Goal: Task Accomplishment & Management: Manage account settings

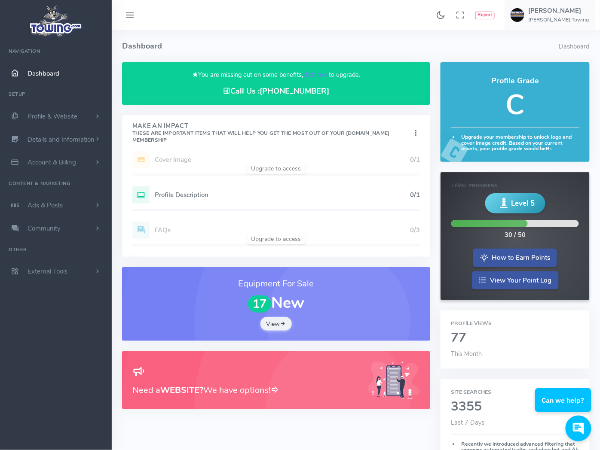
click at [40, 72] on span "Dashboard" at bounding box center [43, 73] width 32 height 9
click at [567, 19] on h6 "[PERSON_NAME] Towing" at bounding box center [558, 20] width 61 height 6
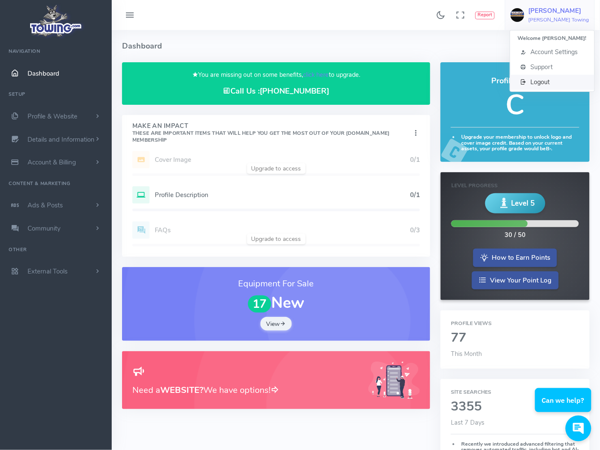
click at [547, 80] on span "Logout" at bounding box center [540, 82] width 19 height 9
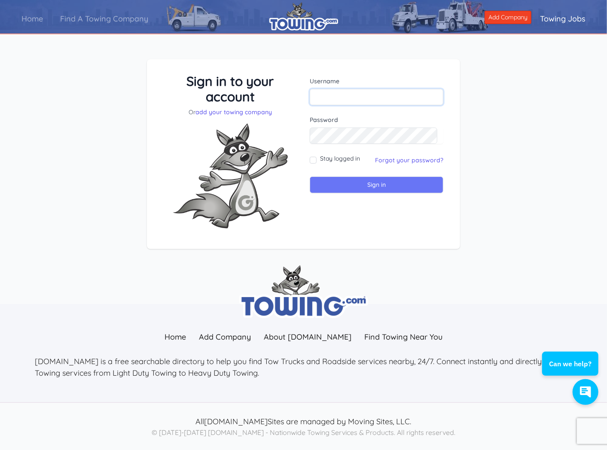
type input "roemenauto@hotmail.com"
click at [338, 189] on input "Sign in" at bounding box center [377, 185] width 134 height 17
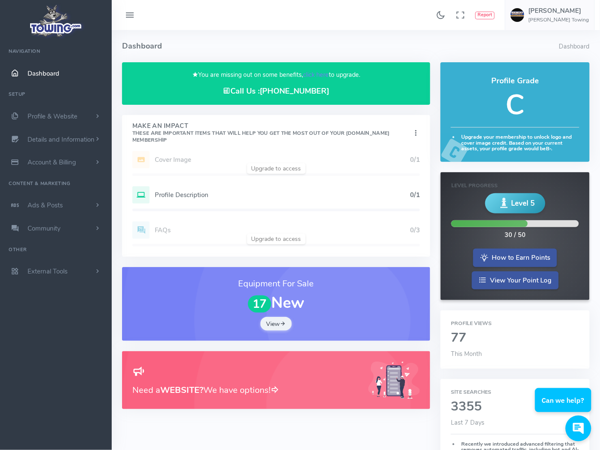
click at [177, 198] on h5 "Profile Description" at bounding box center [282, 195] width 255 height 7
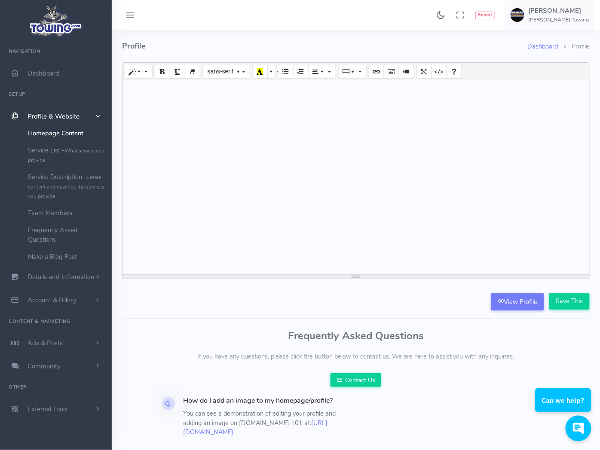
click at [46, 116] on span "Profile & Website" at bounding box center [53, 116] width 52 height 9
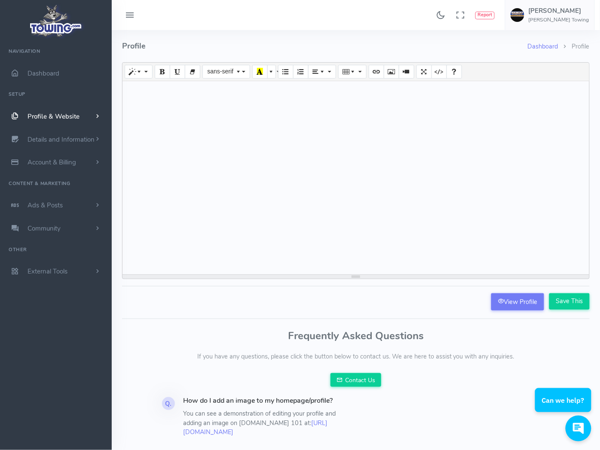
click at [46, 116] on span "Profile & Website" at bounding box center [53, 116] width 52 height 9
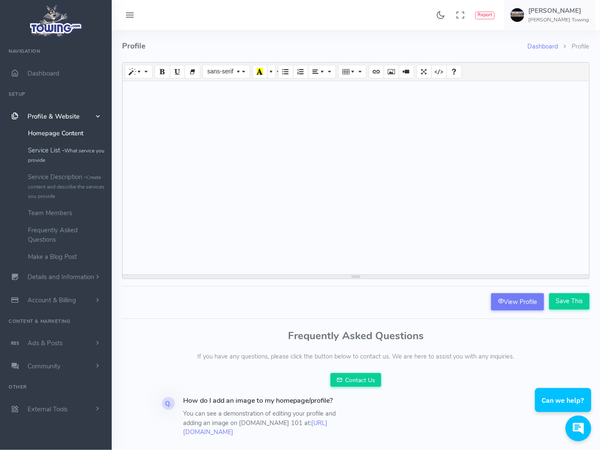
click at [45, 153] on link "Service List - What service you provide" at bounding box center [66, 155] width 90 height 27
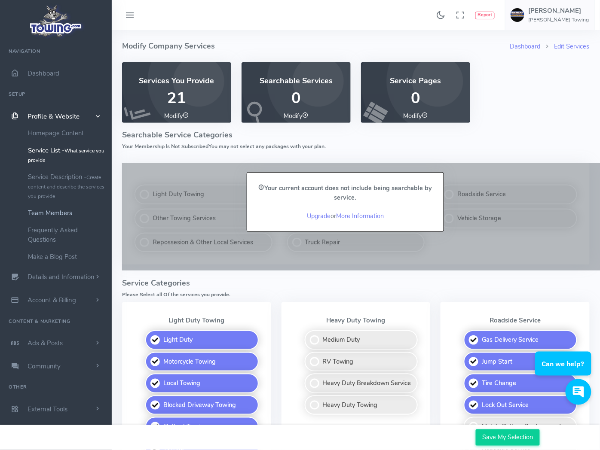
click at [54, 213] on link "Team Members" at bounding box center [66, 212] width 90 height 17
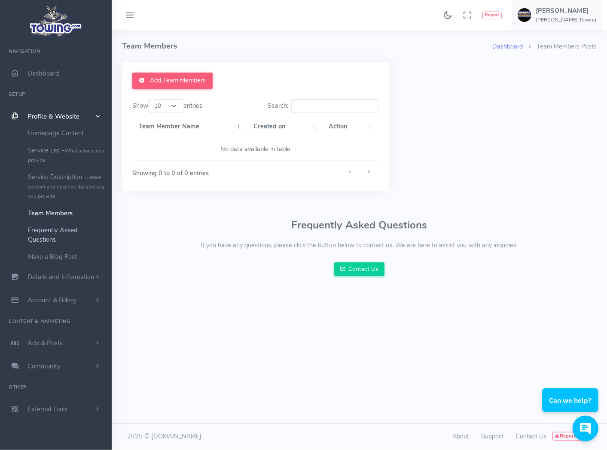
click at [54, 232] on link "Frequently Asked Questions" at bounding box center [66, 235] width 90 height 27
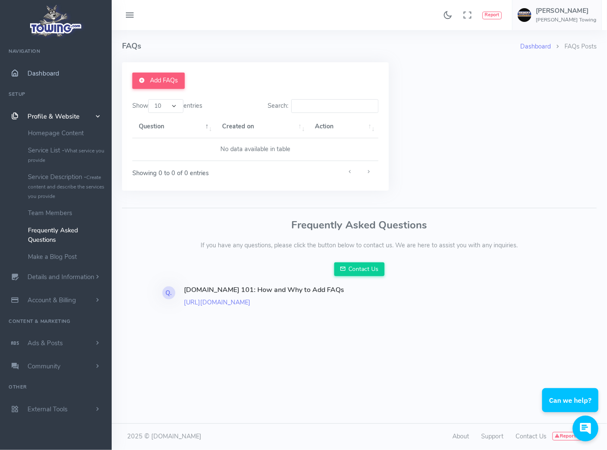
click at [41, 73] on span "Dashboard" at bounding box center [43, 73] width 32 height 9
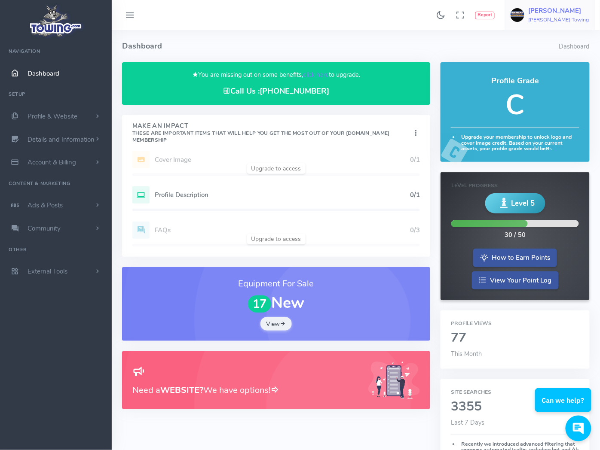
click at [524, 11] on img at bounding box center [517, 15] width 14 height 14
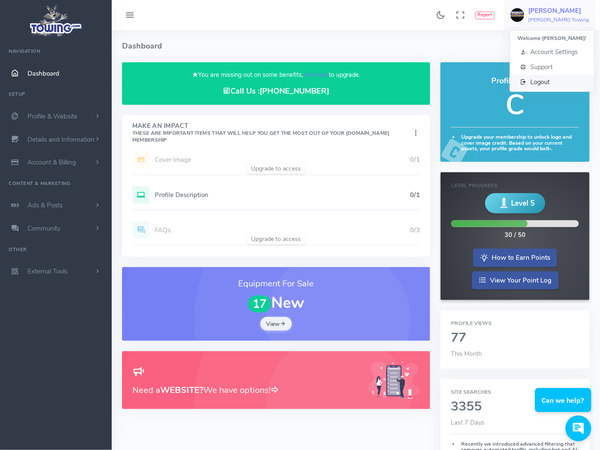
click at [543, 82] on span "Logout" at bounding box center [540, 82] width 19 height 9
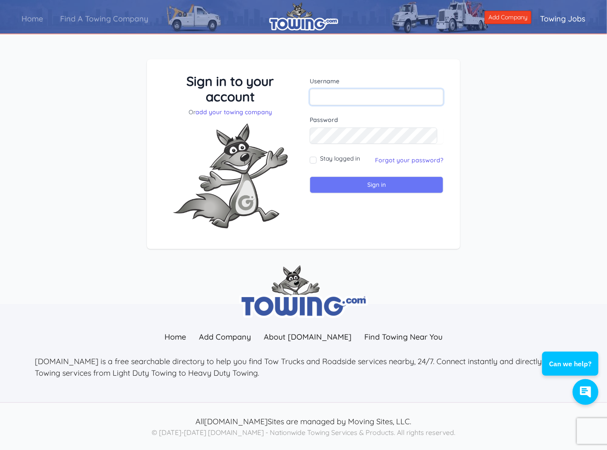
type input "[EMAIL_ADDRESS][DOMAIN_NAME]"
click at [347, 183] on input "Sign in" at bounding box center [377, 185] width 134 height 17
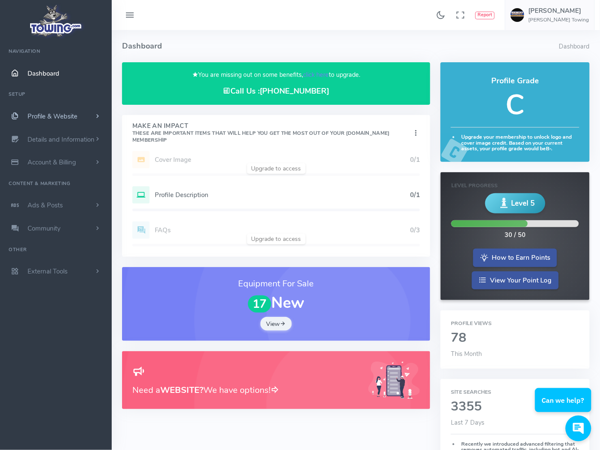
click at [65, 114] on span "Profile & Website" at bounding box center [52, 116] width 50 height 9
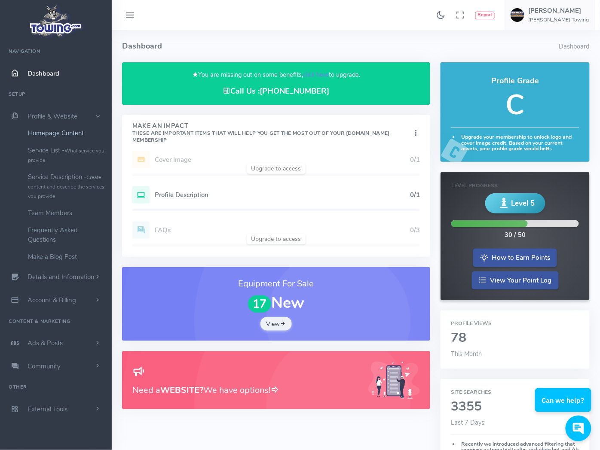
click at [52, 132] on link "Homepage Content" at bounding box center [66, 133] width 90 height 17
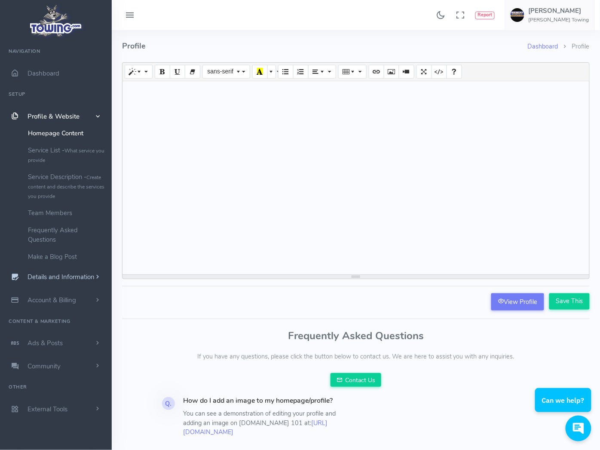
click at [55, 277] on span "Details and Information" at bounding box center [60, 277] width 67 height 9
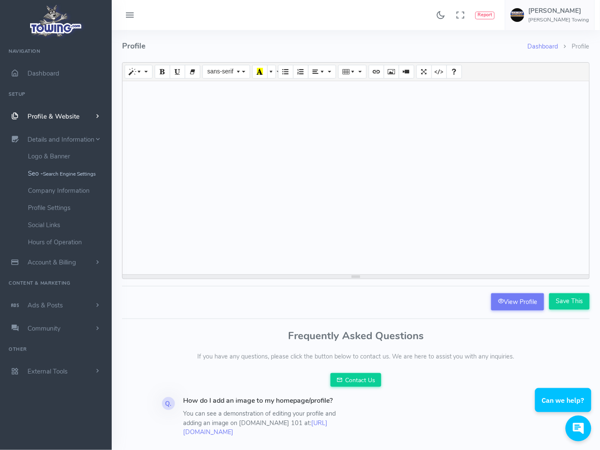
click at [57, 171] on small "Search Engine Settings" at bounding box center [69, 174] width 53 height 7
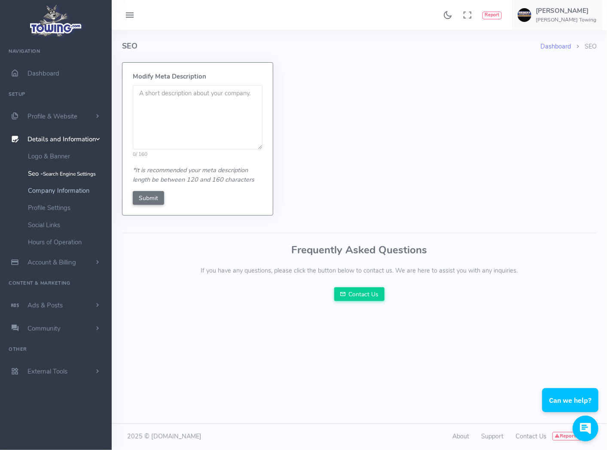
click at [56, 189] on link "Company Information" at bounding box center [66, 190] width 90 height 17
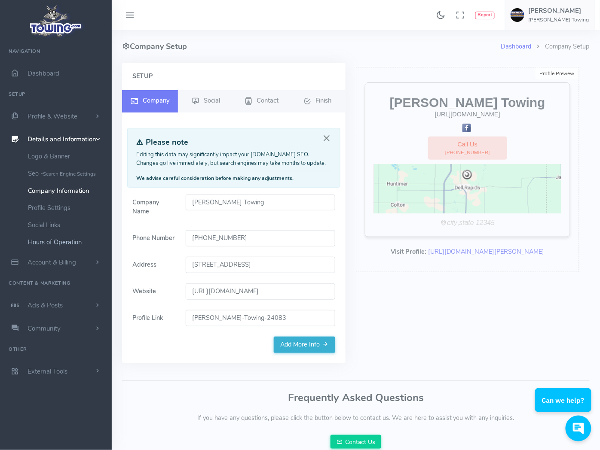
click at [49, 239] on link "Hours of Operation" at bounding box center [66, 242] width 90 height 17
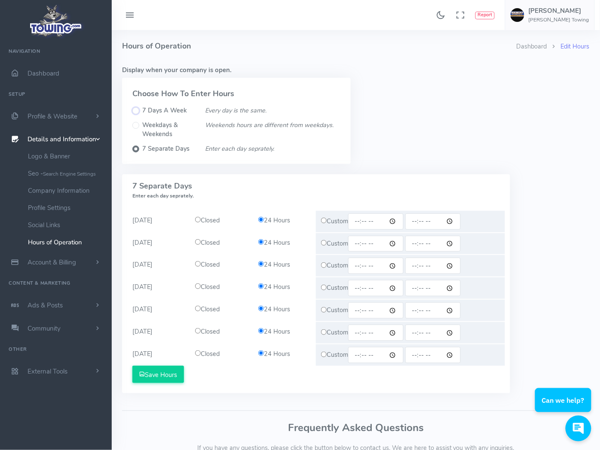
click at [135, 112] on input "7 Days A Week" at bounding box center [135, 110] width 7 height 7
radio input "true"
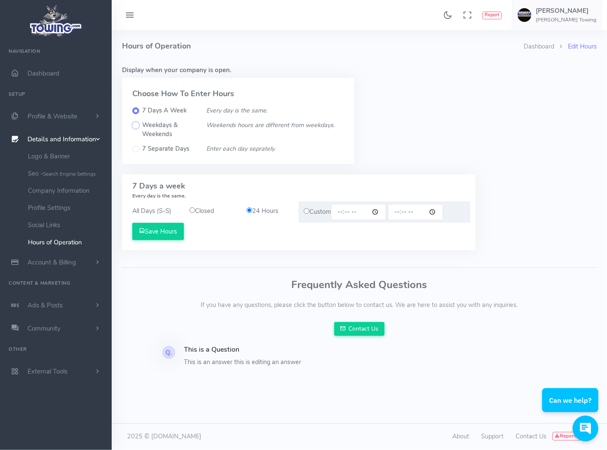
click at [136, 124] on input "Weekdays & Weekends" at bounding box center [135, 125] width 7 height 7
radio input "true"
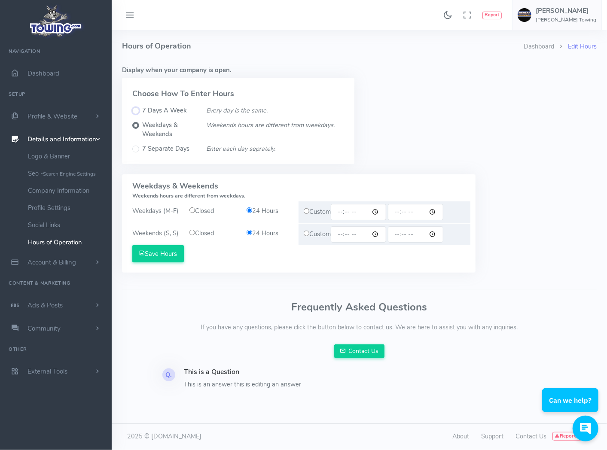
click at [134, 110] on input "7 Days A Week" at bounding box center [135, 110] width 7 height 7
radio input "true"
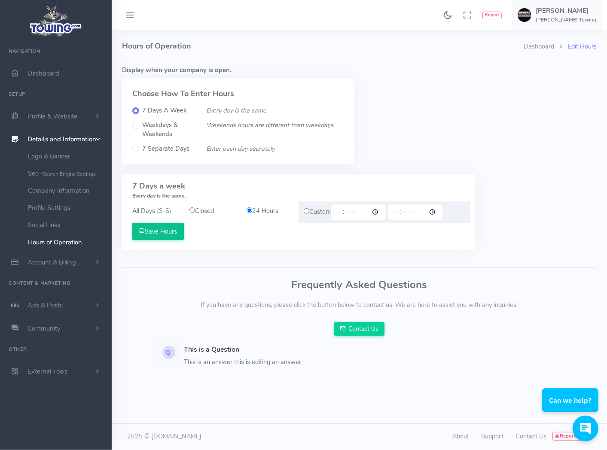
click at [161, 231] on button "Save Hours" at bounding box center [158, 231] width 52 height 17
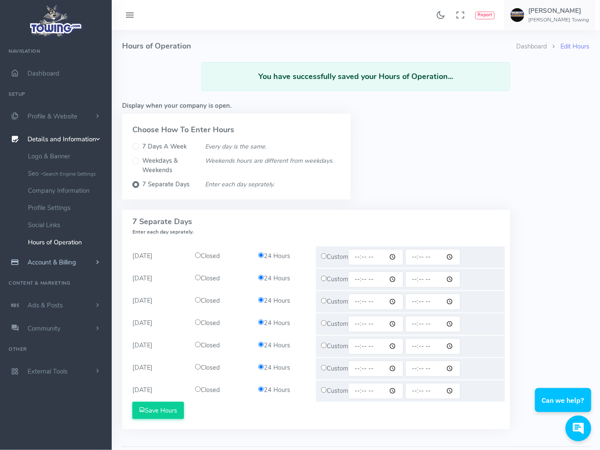
click at [38, 258] on span "Account & Billing" at bounding box center [51, 262] width 49 height 9
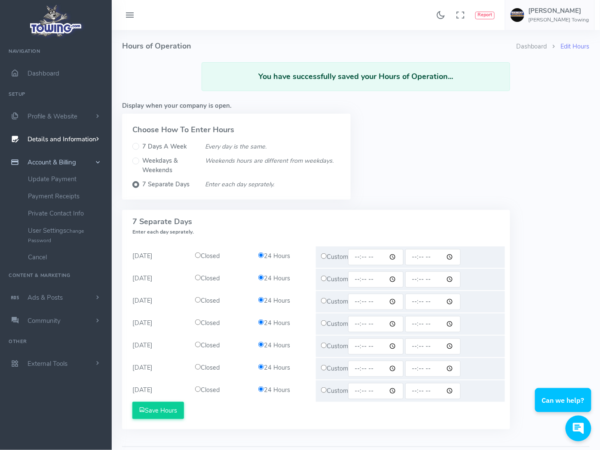
click at [43, 160] on span "Account & Billing" at bounding box center [51, 162] width 49 height 9
click at [32, 118] on span "Profile & Website" at bounding box center [52, 116] width 50 height 9
click at [58, 276] on span "Details and Information" at bounding box center [61, 277] width 69 height 9
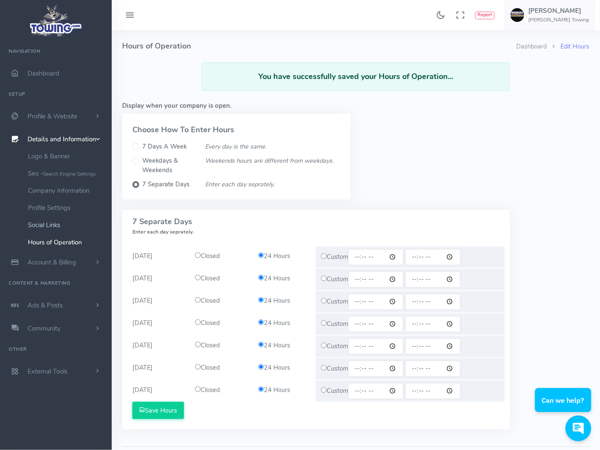
click at [40, 224] on link "Social Links" at bounding box center [66, 225] width 90 height 17
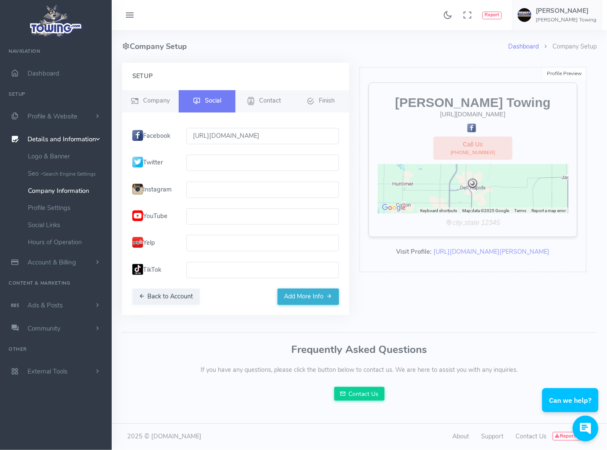
click at [205, 220] on input "text" at bounding box center [262, 216] width 152 height 16
paste input "https://www.youtube.com/@roementowing"
type input "https://www.youtube.com/@roementowing"
click at [158, 101] on span "Company" at bounding box center [156, 100] width 27 height 9
click at [271, 102] on span "Contact" at bounding box center [270, 100] width 22 height 9
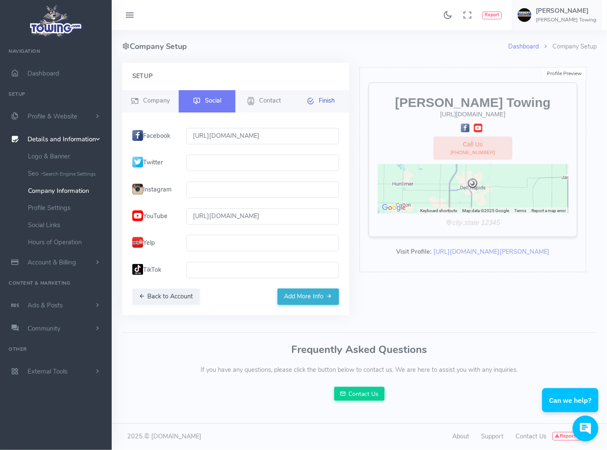
click at [324, 101] on span "Finish" at bounding box center [327, 100] width 16 height 9
click at [56, 171] on small "Search Engine Settings" at bounding box center [69, 174] width 53 height 7
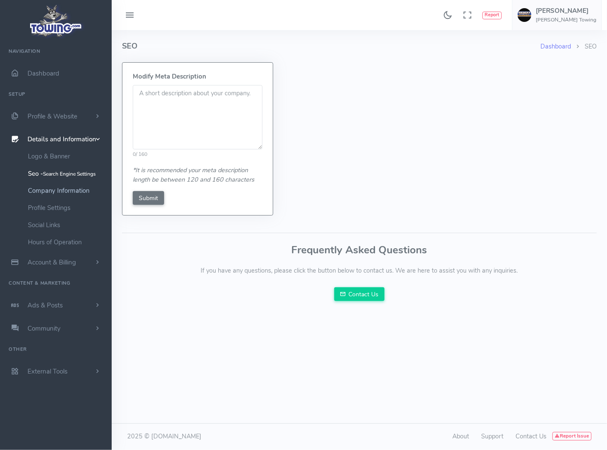
click at [58, 188] on link "Company Information" at bounding box center [66, 190] width 90 height 17
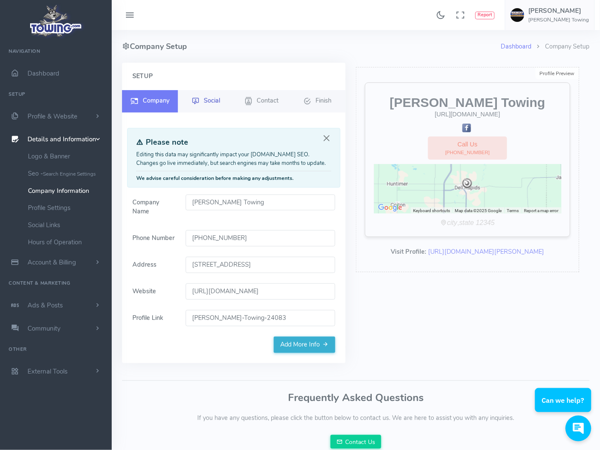
click at [214, 101] on span "Social" at bounding box center [212, 100] width 16 height 9
click at [201, 97] on link "Social" at bounding box center [206, 101] width 56 height 22
click at [36, 220] on link "Social Links" at bounding box center [66, 225] width 90 height 17
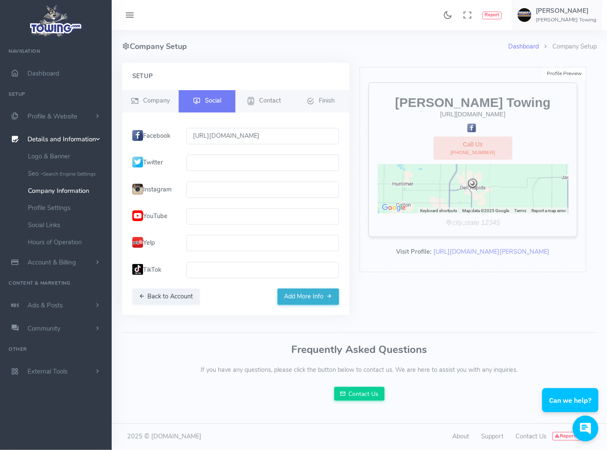
click at [199, 211] on input "text" at bounding box center [262, 216] width 152 height 16
paste input "[URL][DOMAIN_NAME]"
type input "[URL][DOMAIN_NAME]"
click at [321, 101] on span "Finish" at bounding box center [327, 100] width 16 height 9
click at [169, 296] on button "Back to Account" at bounding box center [165, 297] width 67 height 16
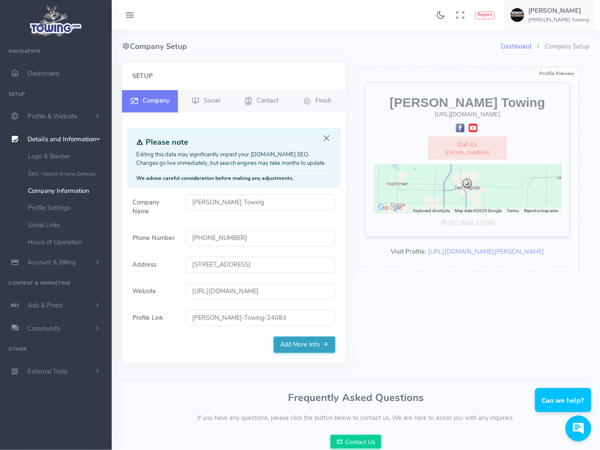
click at [301, 346] on link "Add More Info" at bounding box center [304, 345] width 61 height 16
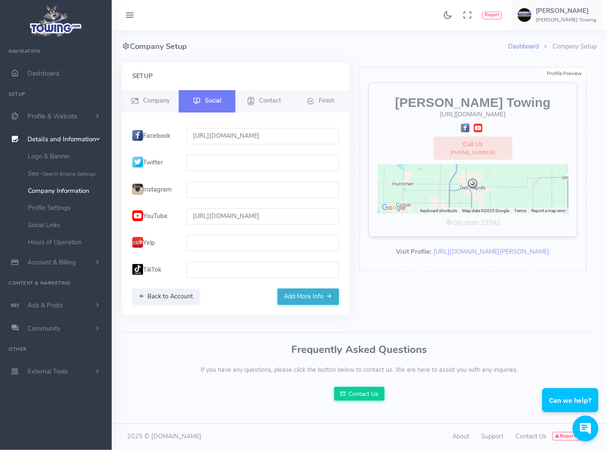
click at [293, 296] on button "Add More Info" at bounding box center [308, 297] width 61 height 16
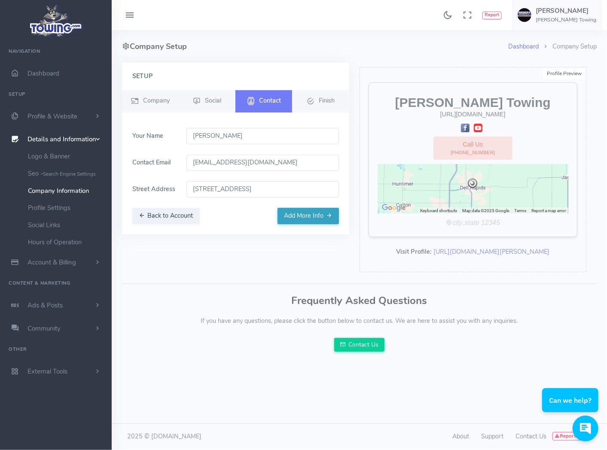
click at [303, 218] on button "Add More Info" at bounding box center [308, 216] width 61 height 16
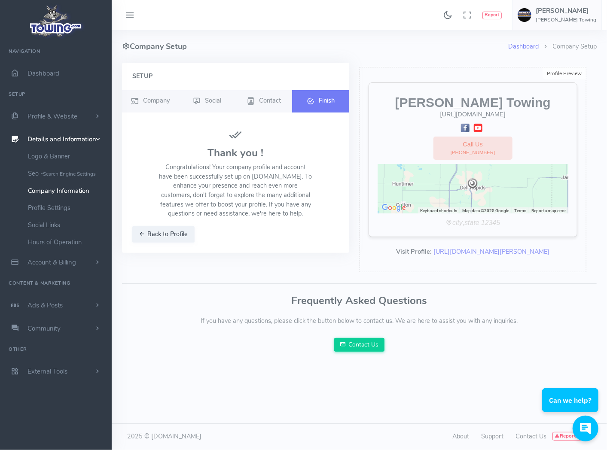
click at [315, 102] on link "Finish" at bounding box center [320, 101] width 57 height 22
click at [43, 207] on link "Profile Settings" at bounding box center [66, 207] width 90 height 17
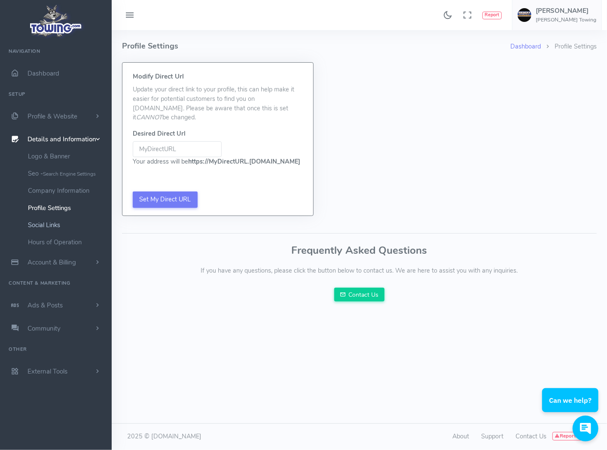
click at [36, 222] on link "Social Links" at bounding box center [66, 225] width 90 height 17
